Goal: Check status

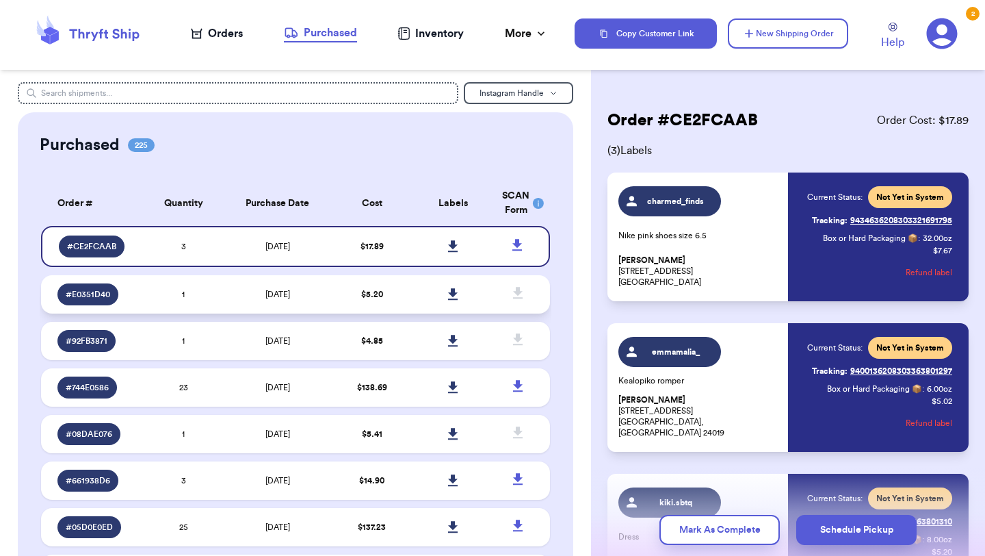
click at [305, 293] on td "8/21/2025" at bounding box center [277, 294] width 107 height 38
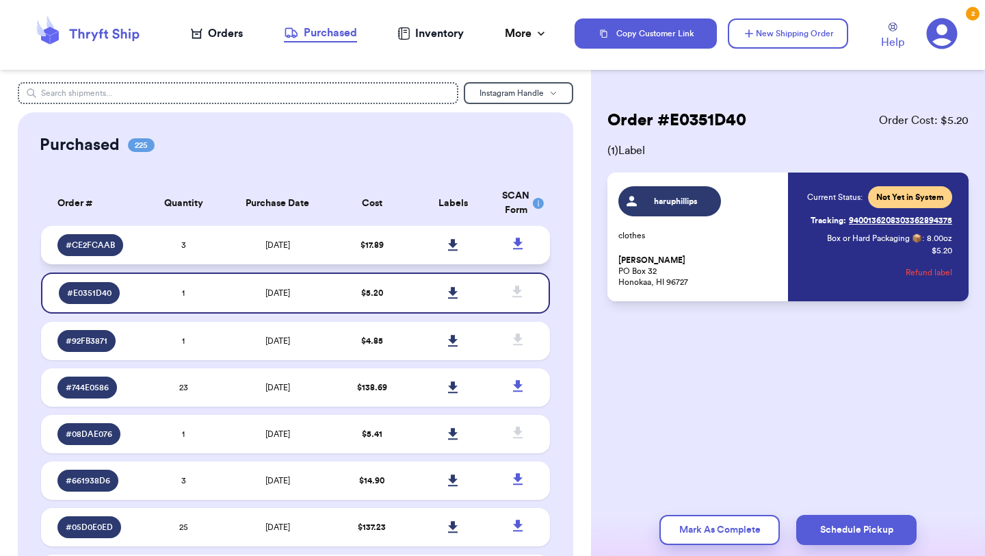
click at [338, 253] on td "$ 17.89" at bounding box center [371, 245] width 81 height 38
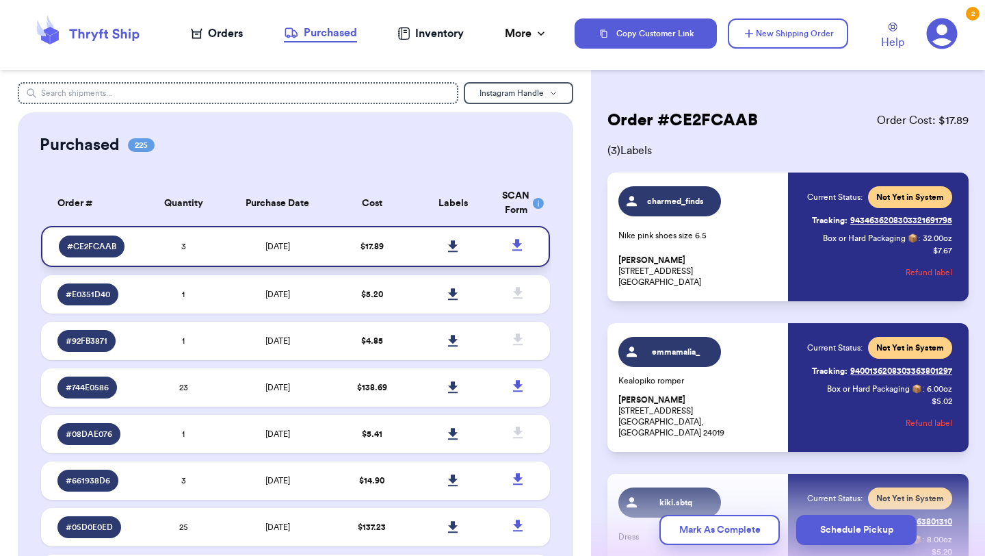
click at [455, 245] on icon at bounding box center [453, 246] width 10 height 12
